Goal: Information Seeking & Learning: Learn about a topic

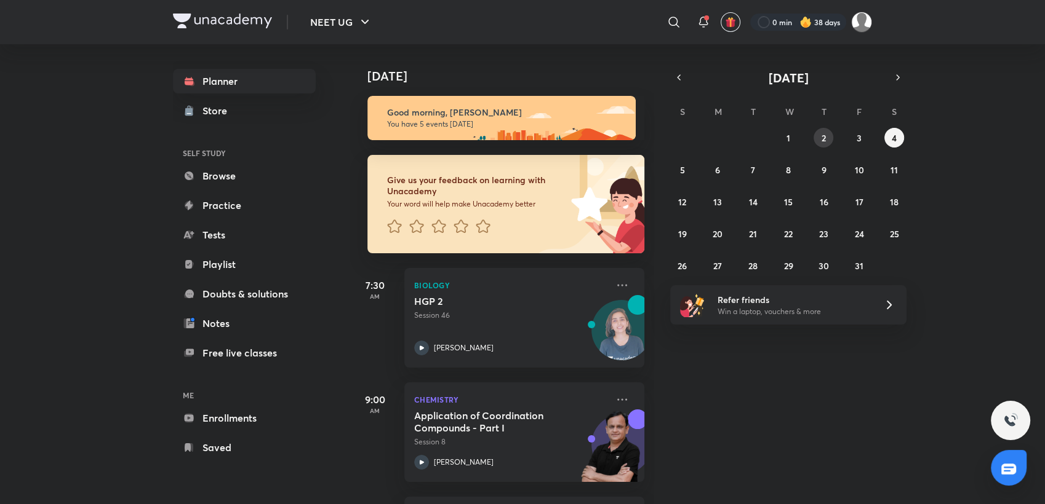
click at [827, 137] on button "2" at bounding box center [823, 138] width 20 height 20
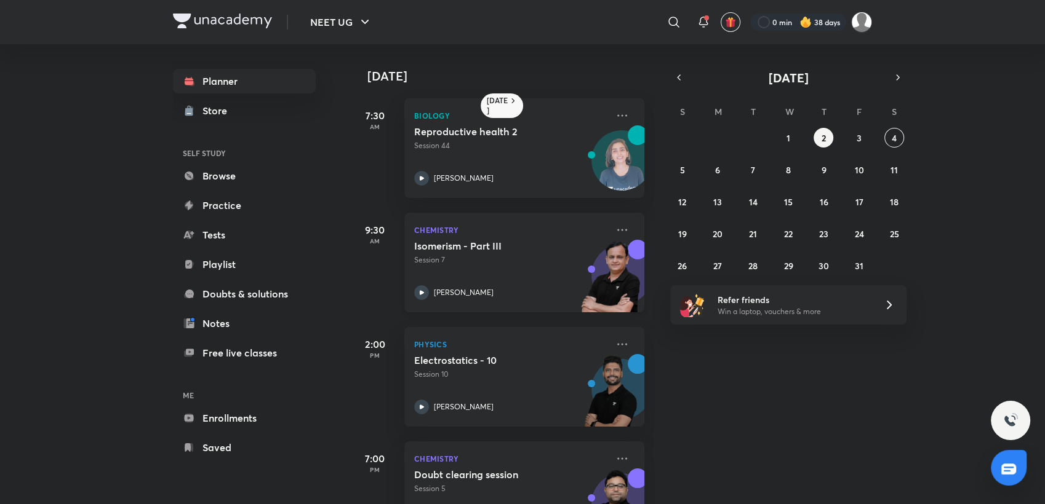
scroll to position [57, 0]
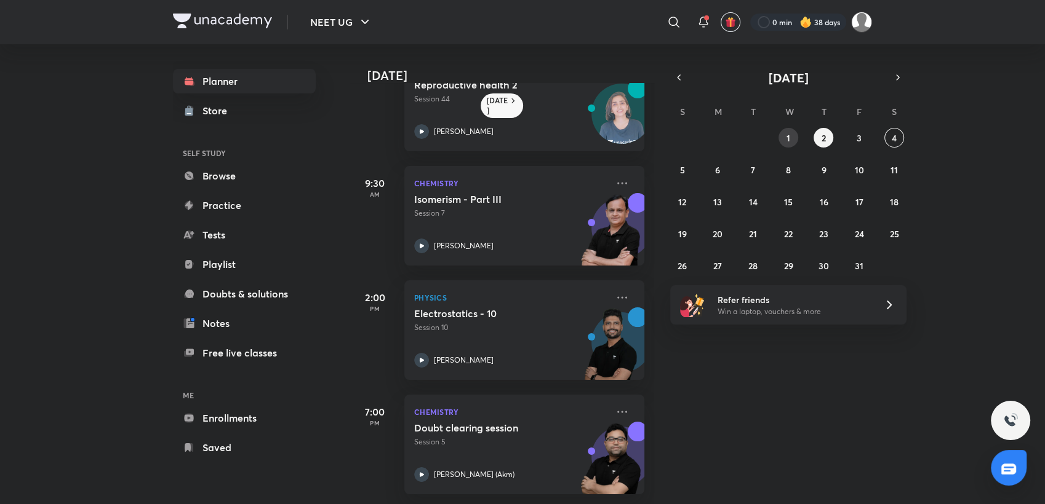
click at [786, 139] on abbr "1" at bounding box center [788, 138] width 4 height 12
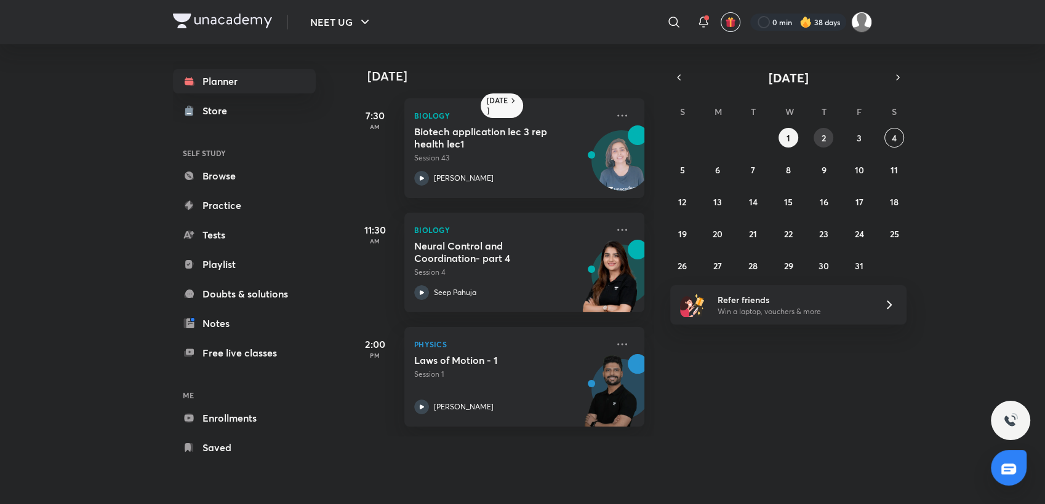
click at [824, 133] on abbr "2" at bounding box center [823, 138] width 4 height 12
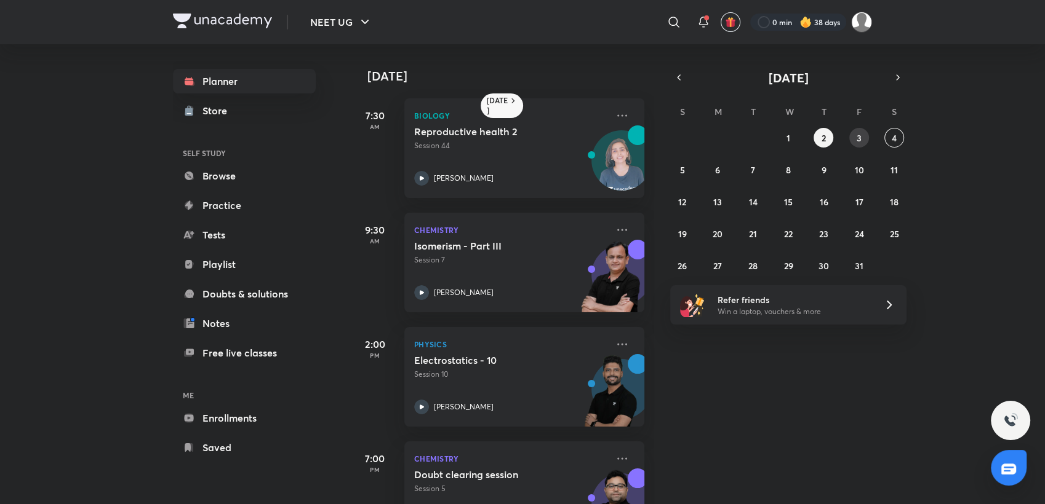
click at [850, 133] on button "3" at bounding box center [859, 138] width 20 height 20
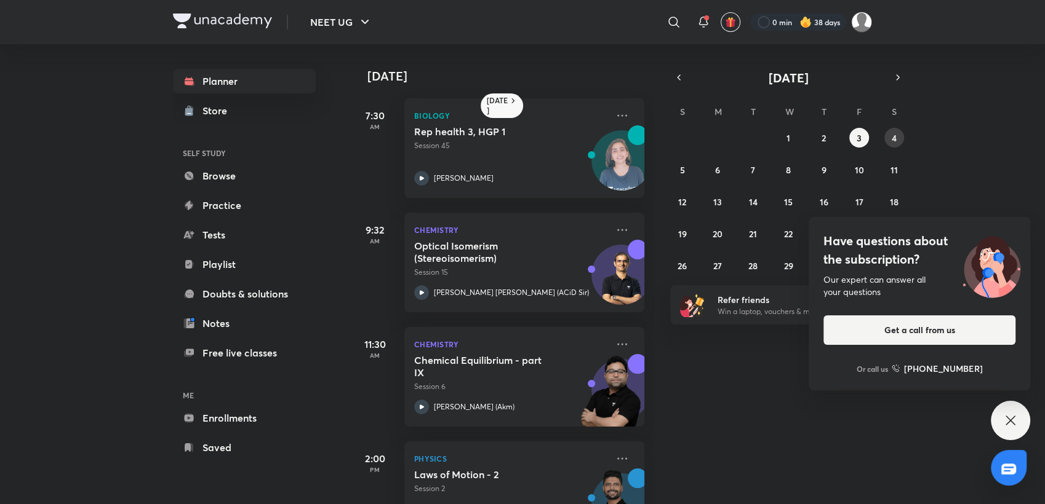
click at [895, 132] on abbr "4" at bounding box center [893, 138] width 5 height 12
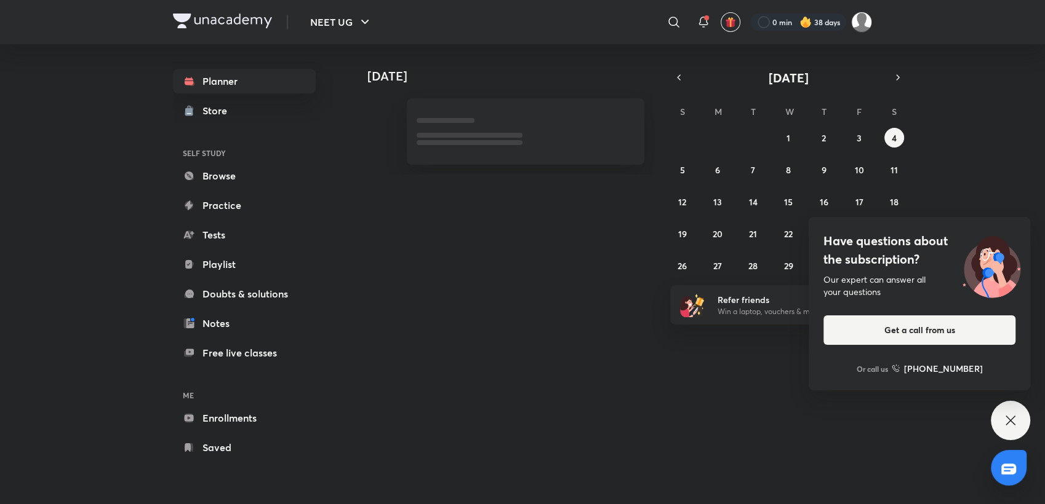
click at [1019, 426] on div "Have questions about the subscription? Our expert can answer all your questions…" at bounding box center [1009, 420] width 39 height 39
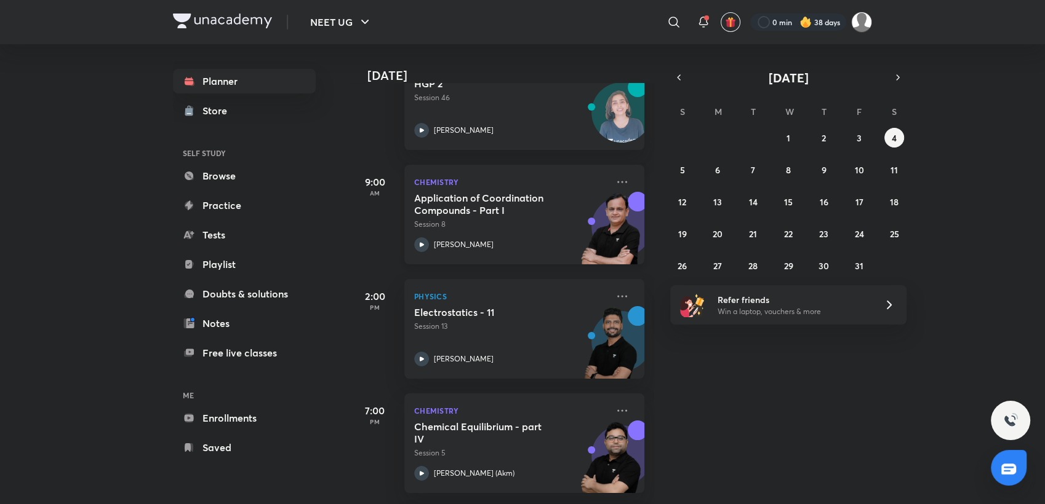
scroll to position [341, 0]
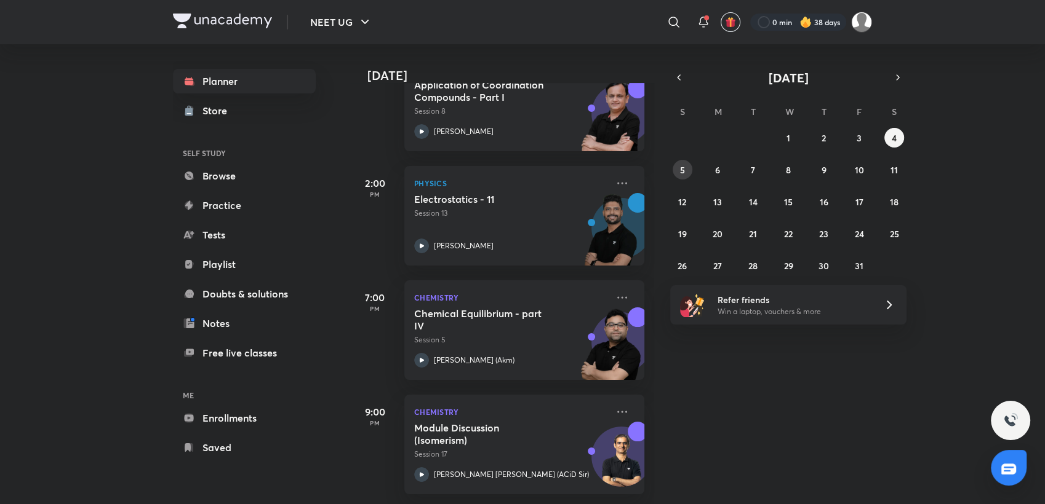
click at [677, 171] on button "5" at bounding box center [682, 170] width 20 height 20
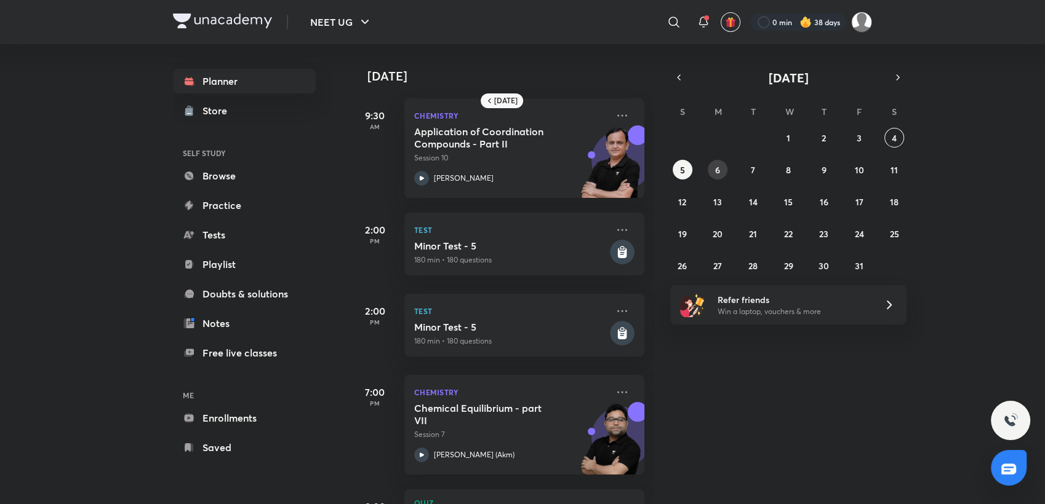
drag, startPoint x: 702, startPoint y: 170, endPoint x: 710, endPoint y: 170, distance: 8.6
click at [710, 170] on div "28 29 30 1 2 3 4 5 6 7 8 9 10 11 12 13 14 15 16 17 18 19 20 21 22 23 24 25 26 2…" at bounding box center [788, 202] width 236 height 148
click at [710, 170] on button "6" at bounding box center [717, 170] width 20 height 20
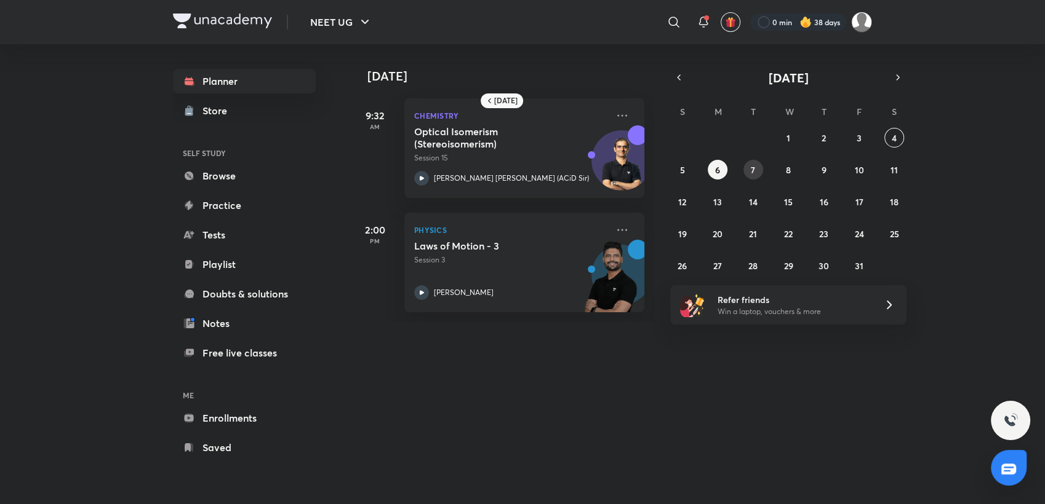
drag, startPoint x: 739, startPoint y: 170, endPoint x: 748, endPoint y: 172, distance: 8.7
click at [748, 172] on div "28 29 30 1 2 3 4 5 6 7 8 9 10 11 12 13 14 15 16 17 18 19 20 21 22 23 24 25 26 2…" at bounding box center [788, 202] width 236 height 148
click at [748, 172] on button "7" at bounding box center [753, 170] width 20 height 20
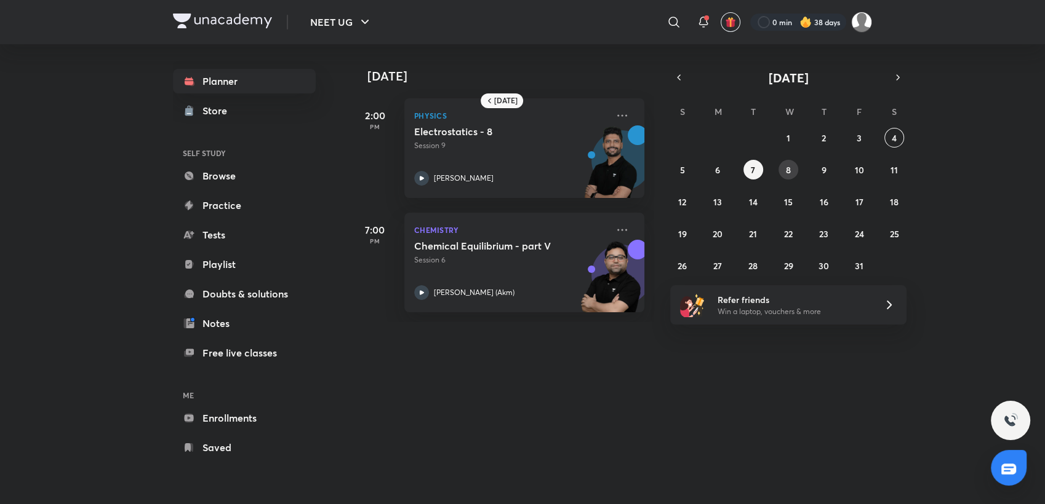
click at [779, 173] on button "8" at bounding box center [788, 170] width 20 height 20
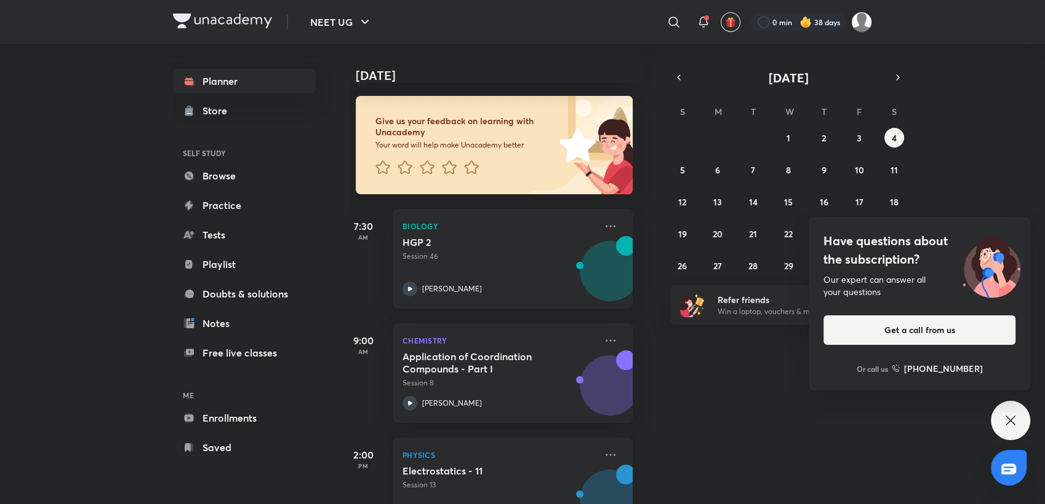
scroll to position [48, 12]
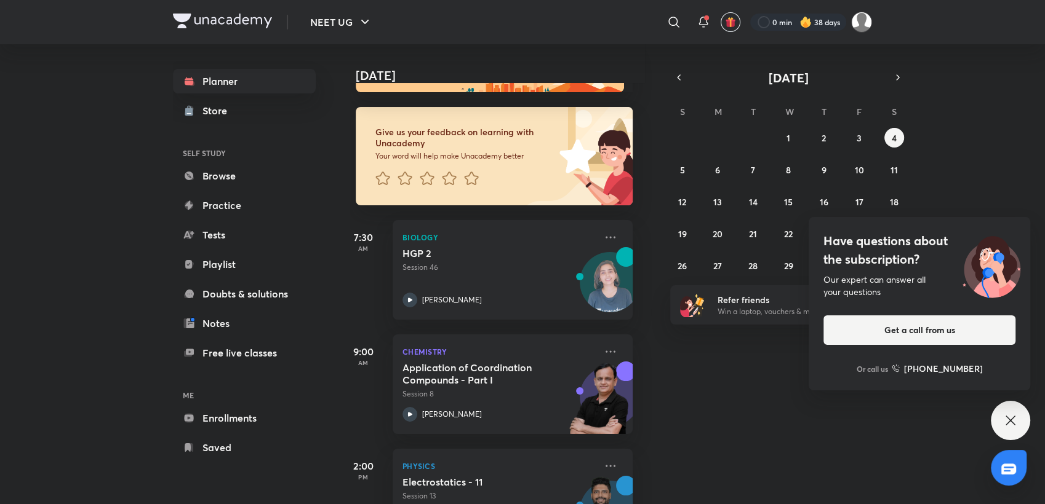
click at [1012, 416] on icon at bounding box center [1010, 420] width 15 height 15
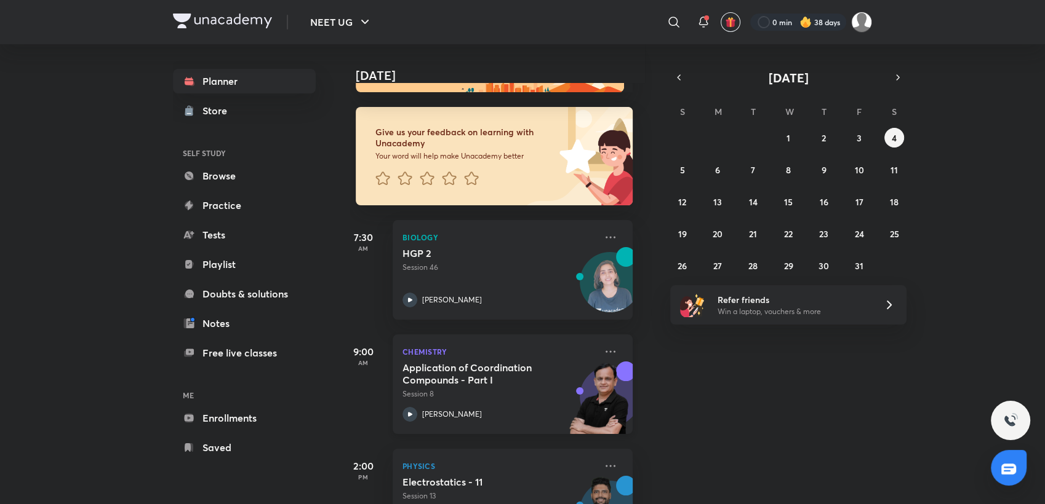
click at [541, 402] on div "Application of Coordination Compounds - Part I Session 8 Ramesh Sharda" at bounding box center [498, 392] width 193 height 60
